Goal: Task Accomplishment & Management: Manage account settings

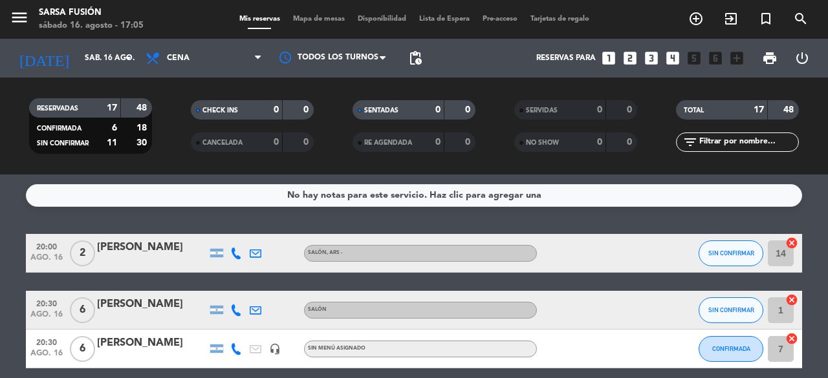
click at [316, 27] on div "menu Sarsa Fusión [DATE] 16. agosto - 17:05 Mis reservas Mapa de mesas Disponib…" at bounding box center [414, 19] width 828 height 39
click at [317, 21] on span "Mapa de mesas" at bounding box center [318, 19] width 65 height 7
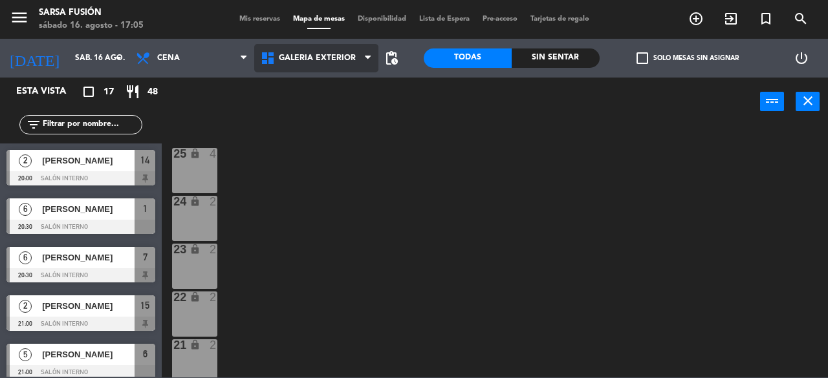
click at [308, 63] on span "Galeria Exterior" at bounding box center [317, 58] width 77 height 9
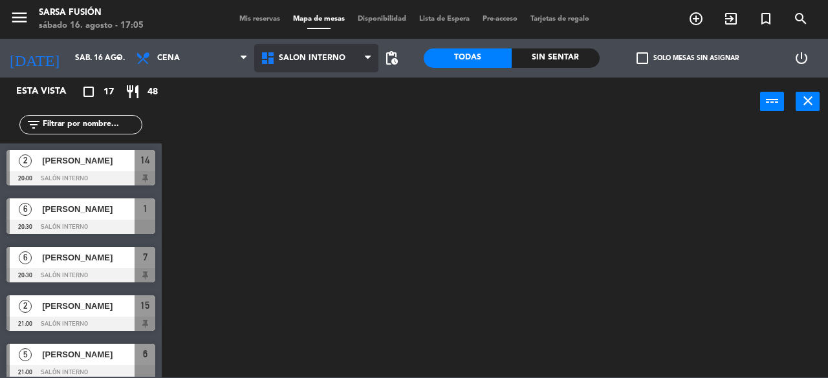
click at [302, 122] on ng-component "menu Sarsa Fusión [DATE] 16. agosto - 17:05 Mis reservas Mapa de mesas Disponib…" at bounding box center [414, 189] width 828 height 378
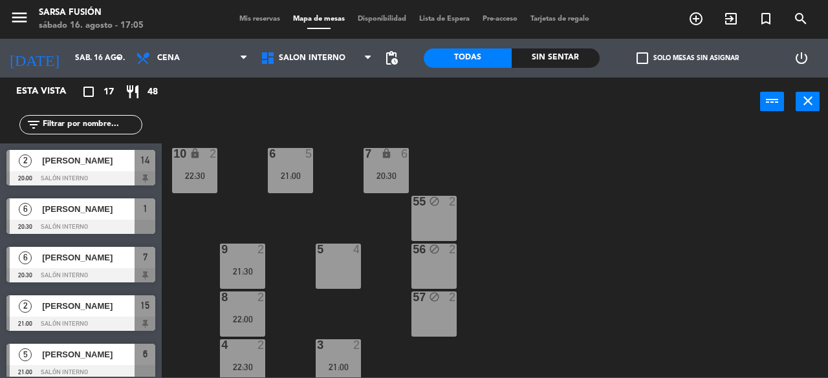
click at [510, 213] on div "6 5 21:00 7 lock 6 20:30 10 lock 2 22:30 55 block 2 9 2 21:30 5 4 56 block 2 8 …" at bounding box center [499, 251] width 658 height 252
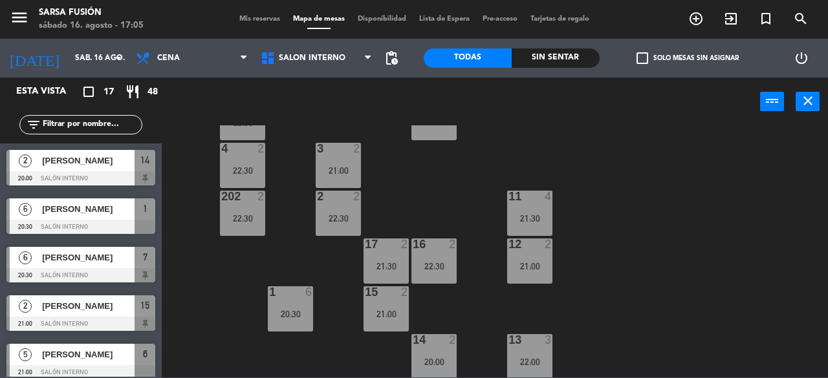
scroll to position [199, 0]
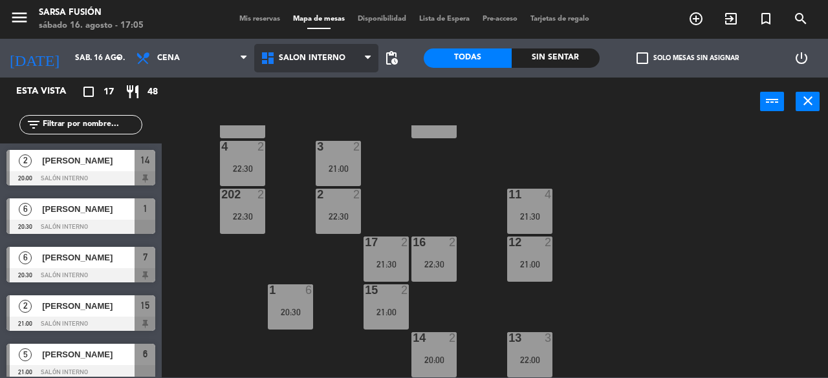
click at [334, 56] on span "Salón interno" at bounding box center [312, 58] width 67 height 9
click at [634, 166] on div "6 5 21:00 7 lock 6 20:30 10 lock 2 22:30 55 block 2 9 2 21:30 5 4 56 block 2 8 …" at bounding box center [499, 251] width 658 height 252
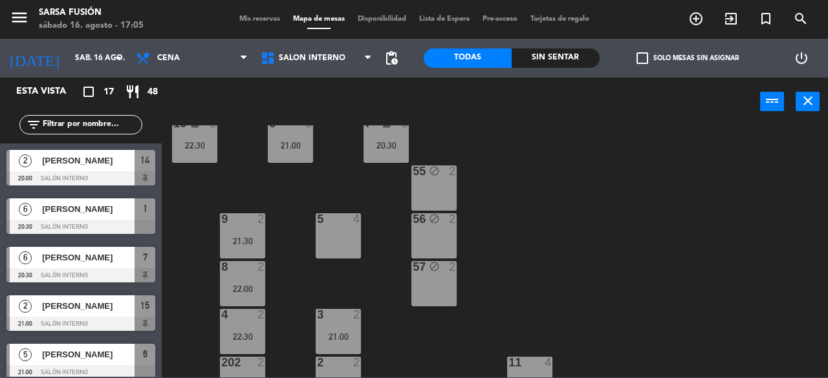
scroll to position [0, 0]
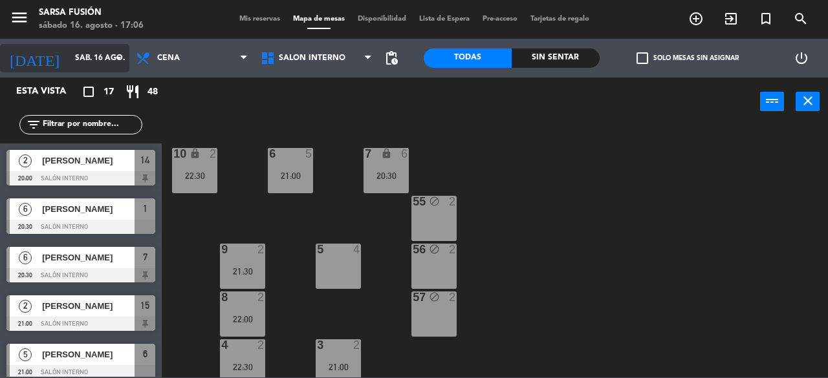
click at [69, 65] on input "sáb. 16 ago." at bounding box center [120, 58] width 103 height 22
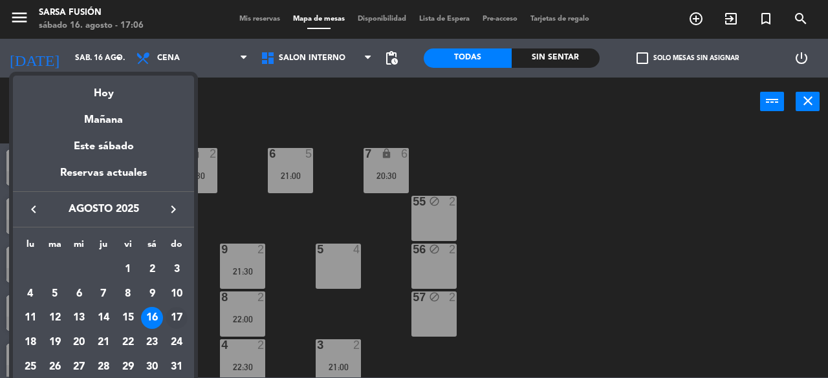
click at [184, 319] on div "17" at bounding box center [177, 318] width 22 height 22
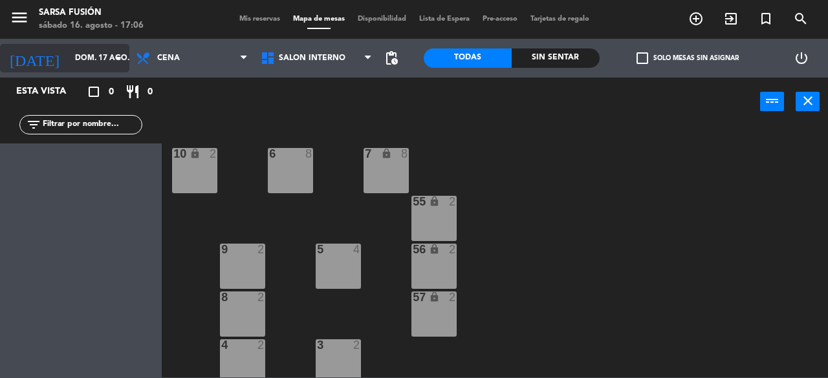
click at [126, 51] on input "dom. 17 ago." at bounding box center [120, 58] width 103 height 22
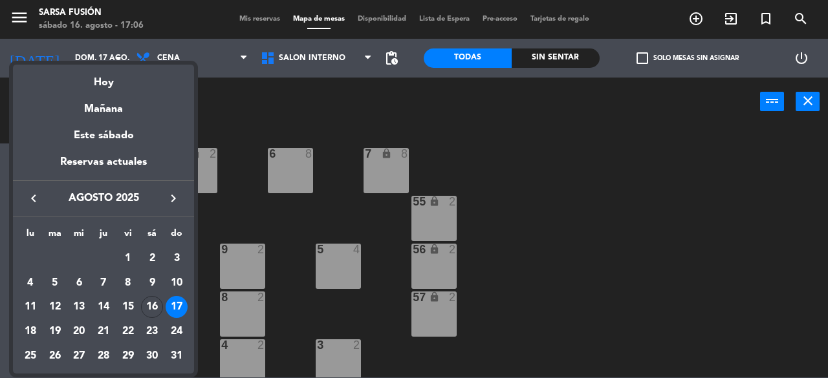
click at [206, 60] on div at bounding box center [414, 189] width 828 height 378
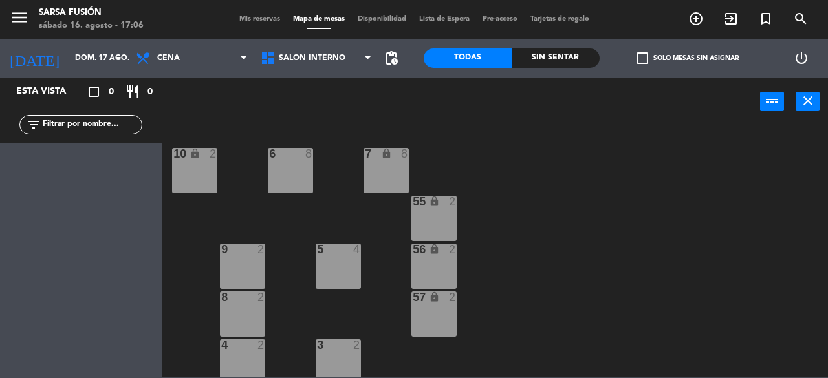
click at [206, 60] on span "Cena" at bounding box center [191, 58] width 125 height 28
click at [353, 96] on div "power_input close" at bounding box center [461, 102] width 598 height 49
click at [317, 59] on span "Salón interno" at bounding box center [312, 58] width 67 height 9
click at [550, 128] on div "6 8 7 lock 8 10 lock 2 55 lock 2 9 2 5 4 56 lock 2 8 2 57 lock 2 4 2 3 2 202 2 …" at bounding box center [499, 251] width 658 height 252
click at [305, 47] on span "Salón interno" at bounding box center [316, 58] width 125 height 28
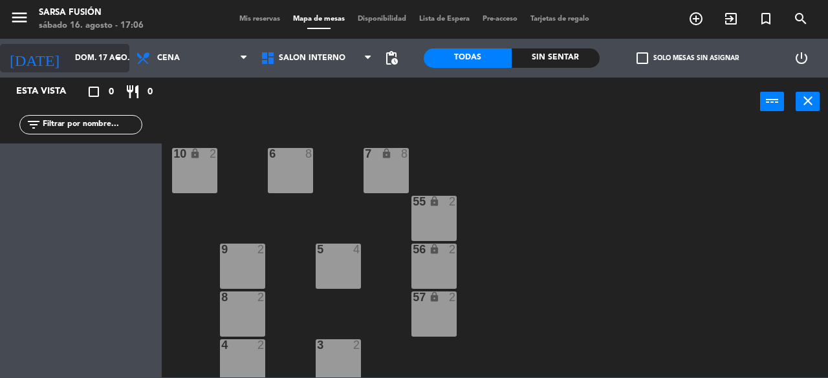
click at [99, 54] on input "dom. 17 ago." at bounding box center [120, 58] width 103 height 22
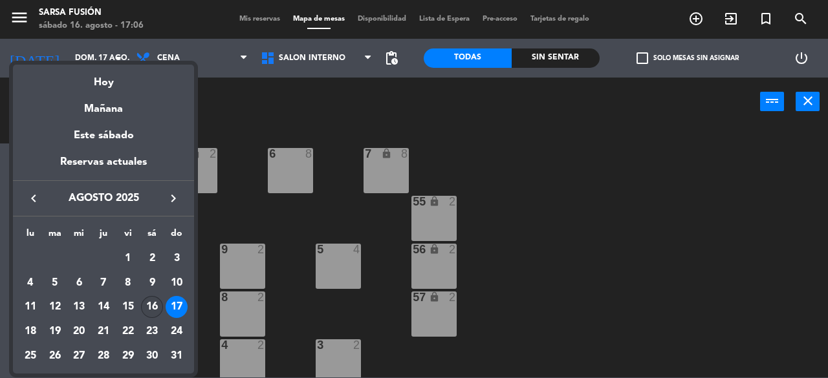
click at [156, 310] on div "16" at bounding box center [152, 307] width 22 height 22
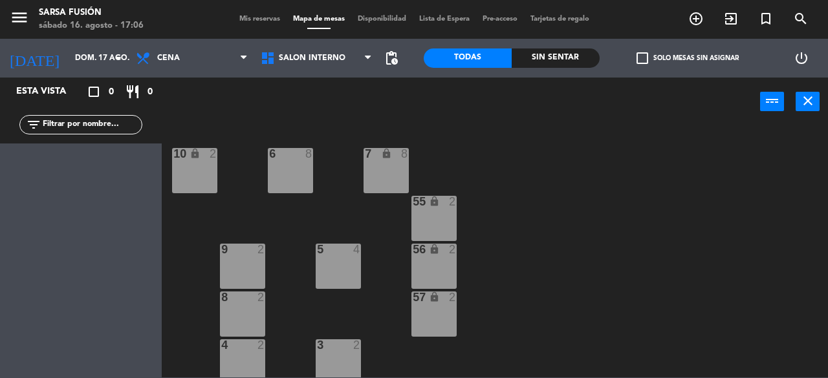
type input "sáb. 16 ago."
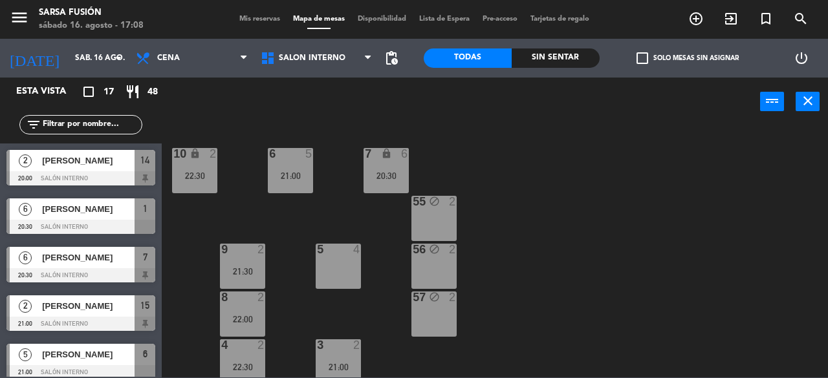
click at [435, 215] on div "55 block 2" at bounding box center [433, 218] width 45 height 45
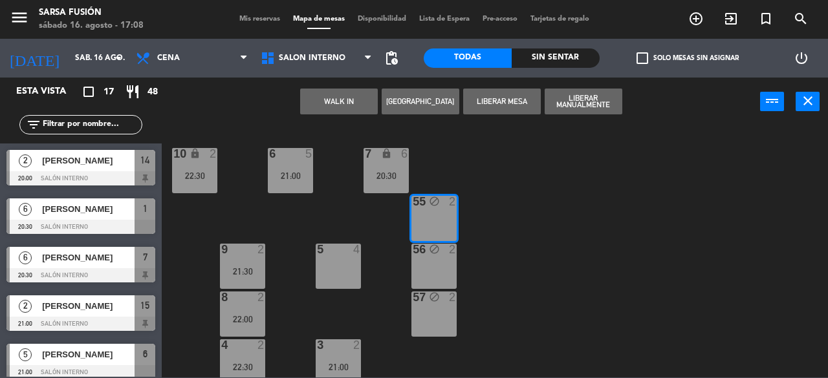
click at [570, 103] on button "Liberar Manualmente" at bounding box center [583, 102] width 78 height 26
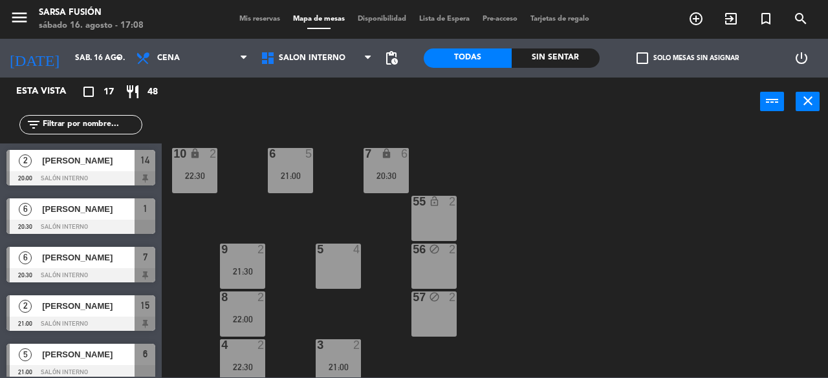
click at [443, 254] on div "block" at bounding box center [434, 250] width 21 height 12
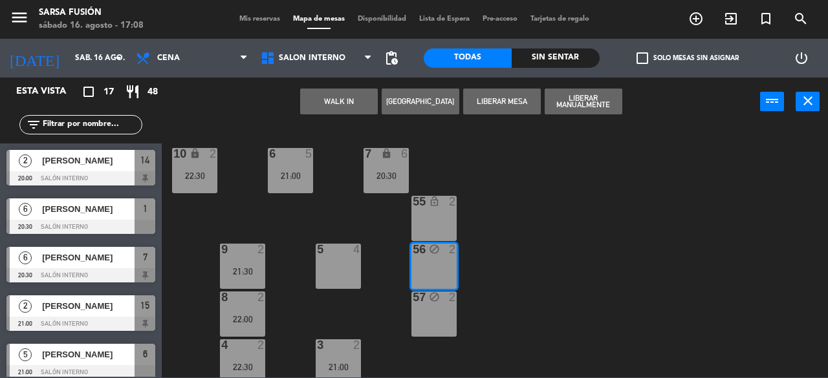
click at [574, 98] on button "Liberar Manualmente" at bounding box center [583, 102] width 78 height 26
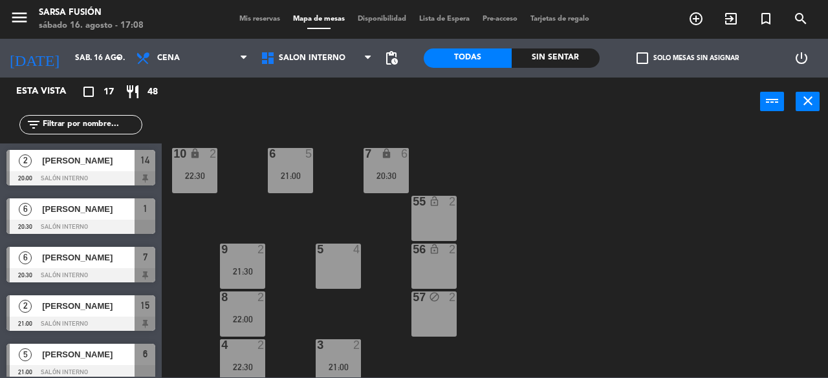
click at [441, 272] on div "56 lock_open 2" at bounding box center [433, 266] width 45 height 45
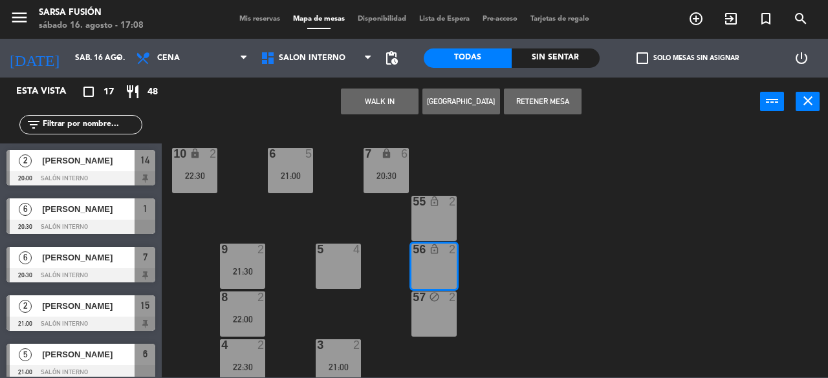
click at [419, 309] on div "57 block 2" at bounding box center [433, 314] width 45 height 45
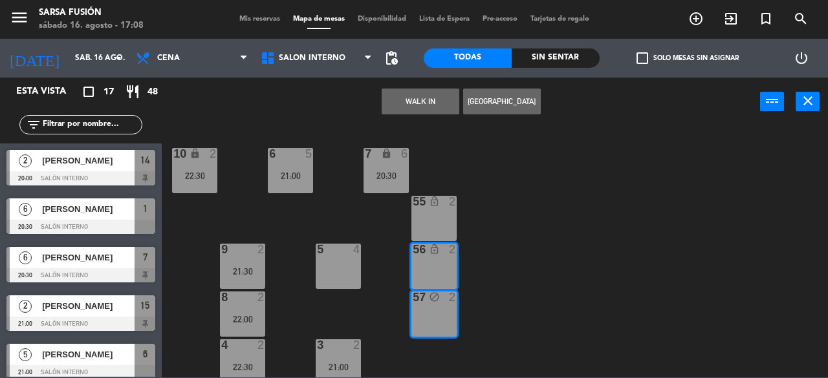
click at [557, 239] on div "6 5 21:00 7 lock 6 20:30 10 lock 2 22:30 55 lock_open 2 9 2 21:30 5 4 56 lock_o…" at bounding box center [499, 251] width 658 height 252
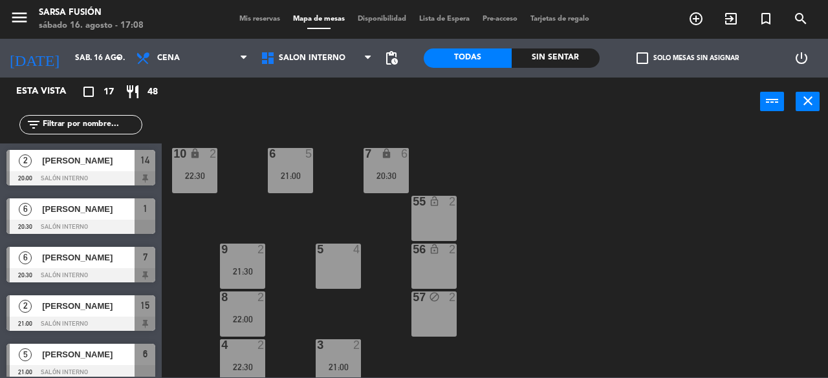
click at [441, 319] on div "57 block 2" at bounding box center [433, 314] width 45 height 45
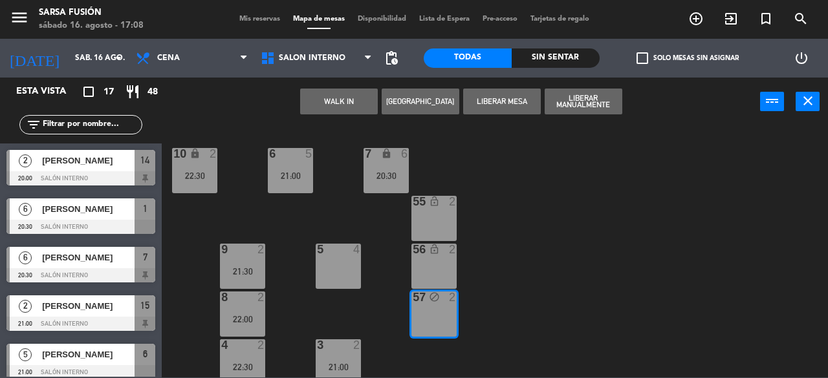
click at [570, 97] on button "Liberar Manualmente" at bounding box center [583, 102] width 78 height 26
